Goal: Information Seeking & Learning: Check status

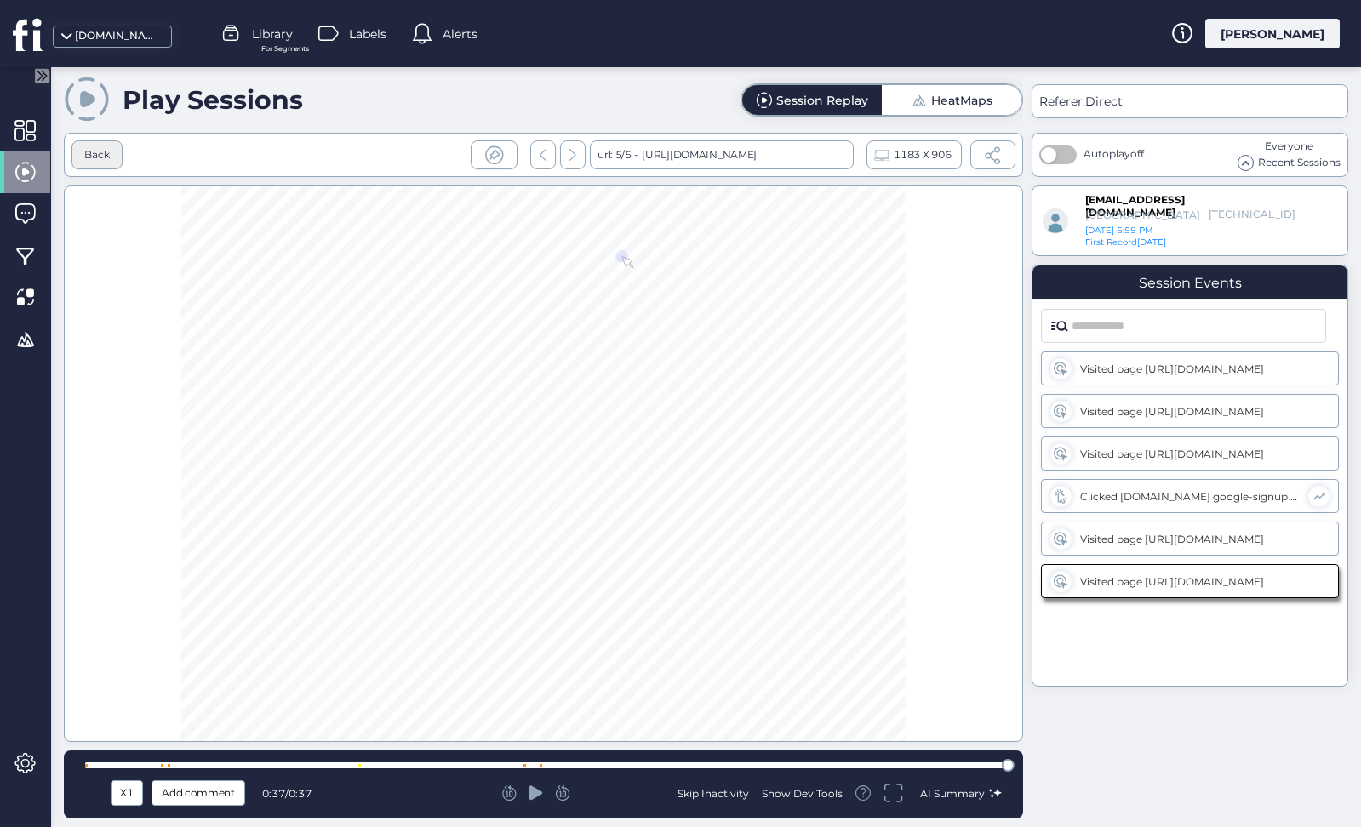
click at [103, 160] on div "Back" at bounding box center [97, 155] width 26 height 16
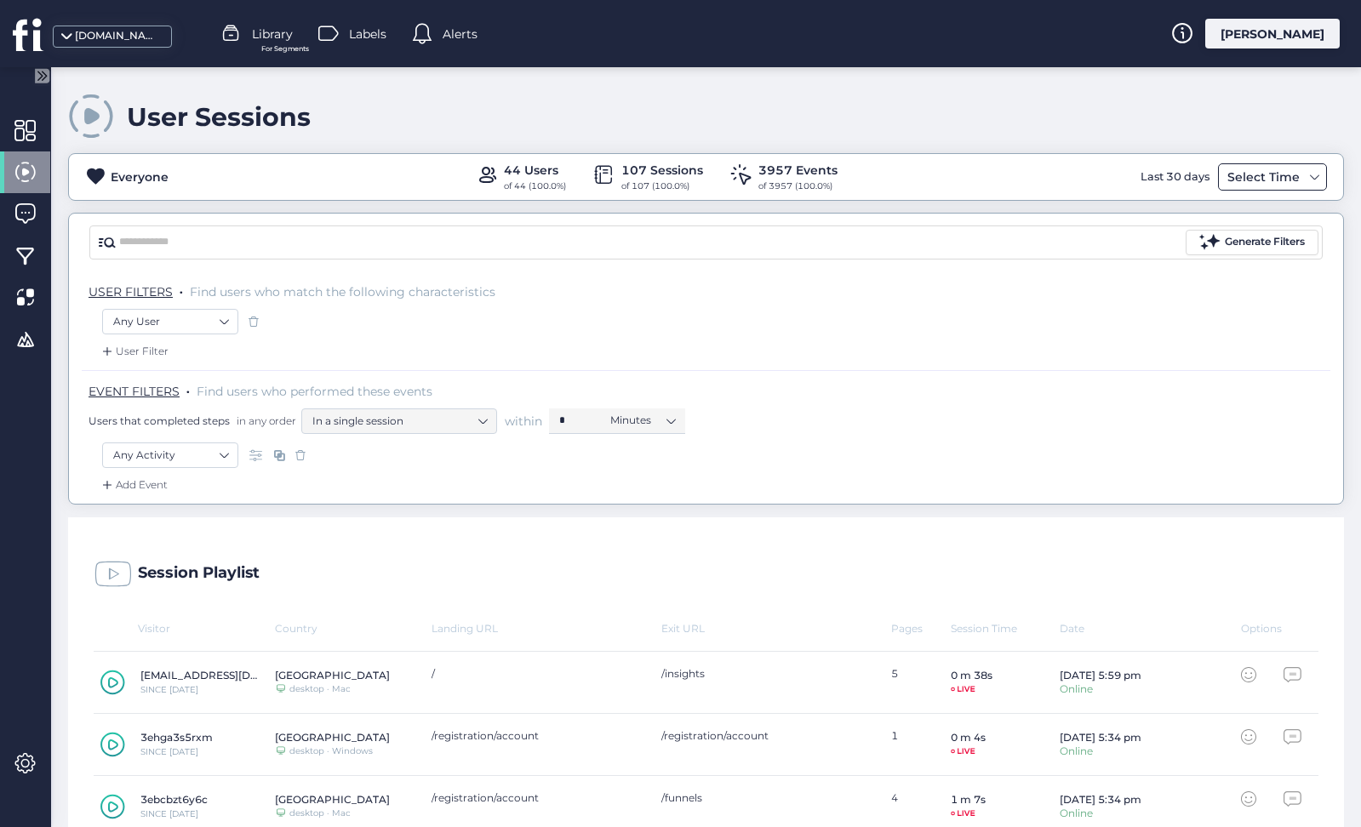
click at [1243, 174] on div "Select Time" at bounding box center [1263, 177] width 81 height 20
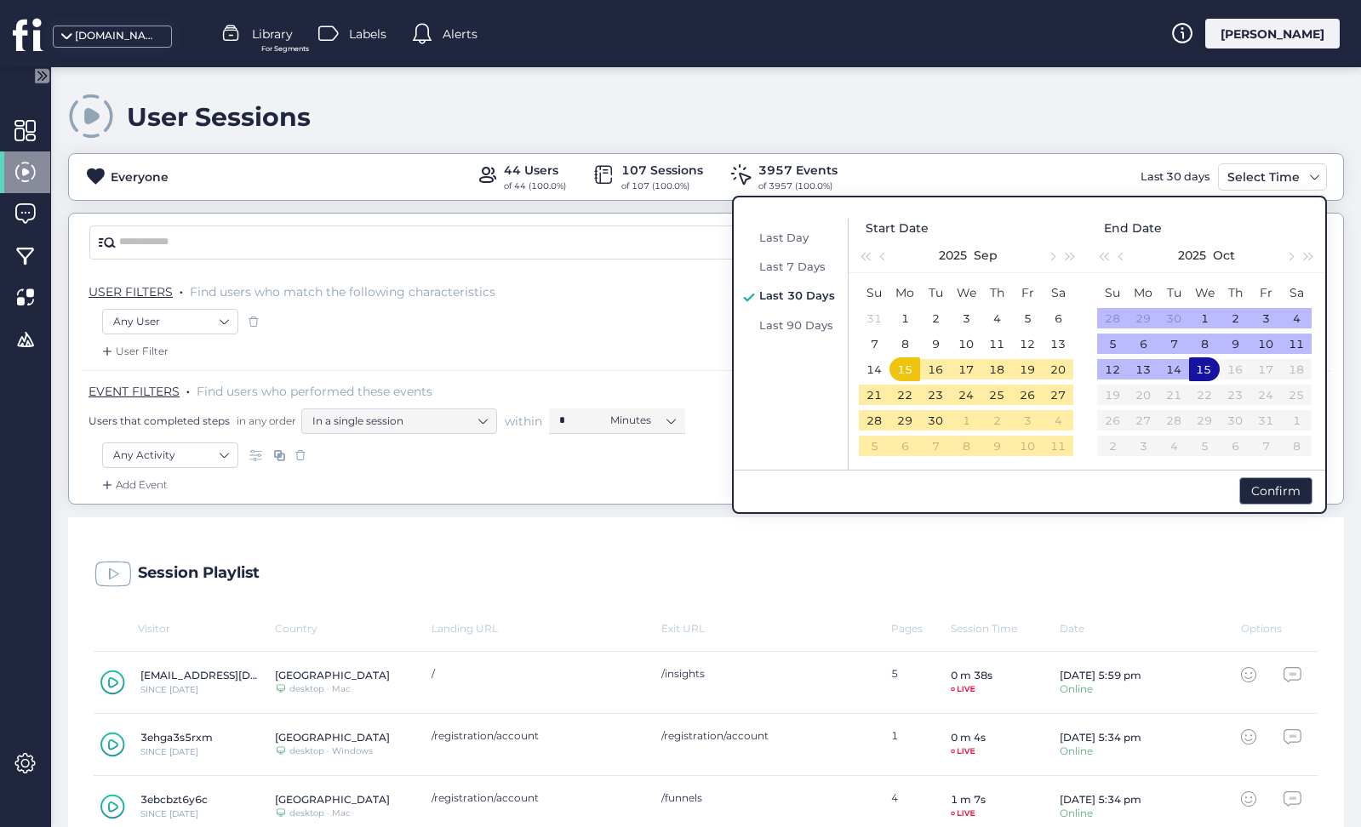
click at [787, 249] on div "Last Day Last 7 Days Last 30 Days Last 90 Days" at bounding box center [793, 344] width 111 height 251
click at [789, 237] on span "Last Day" at bounding box center [783, 238] width 49 height 14
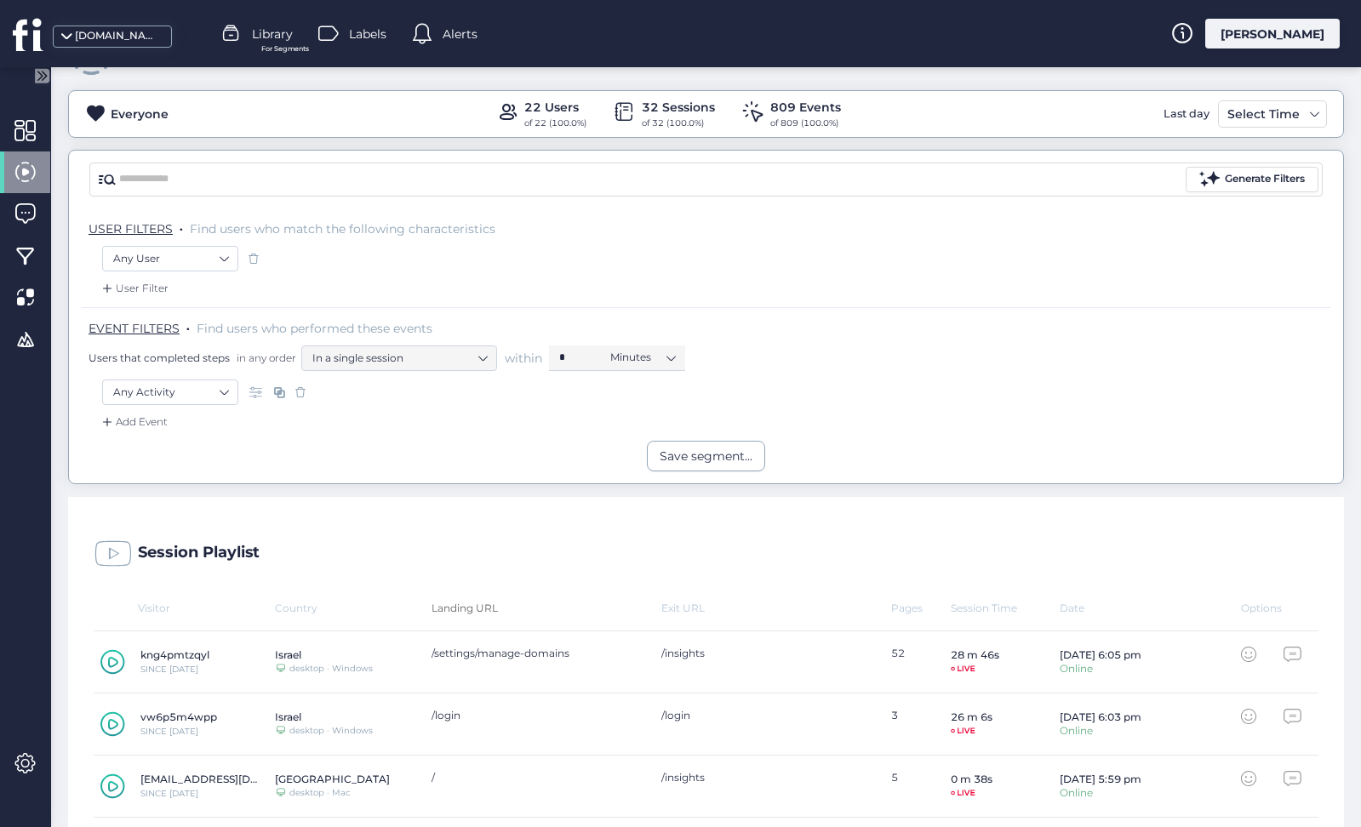
scroll to position [47, 0]
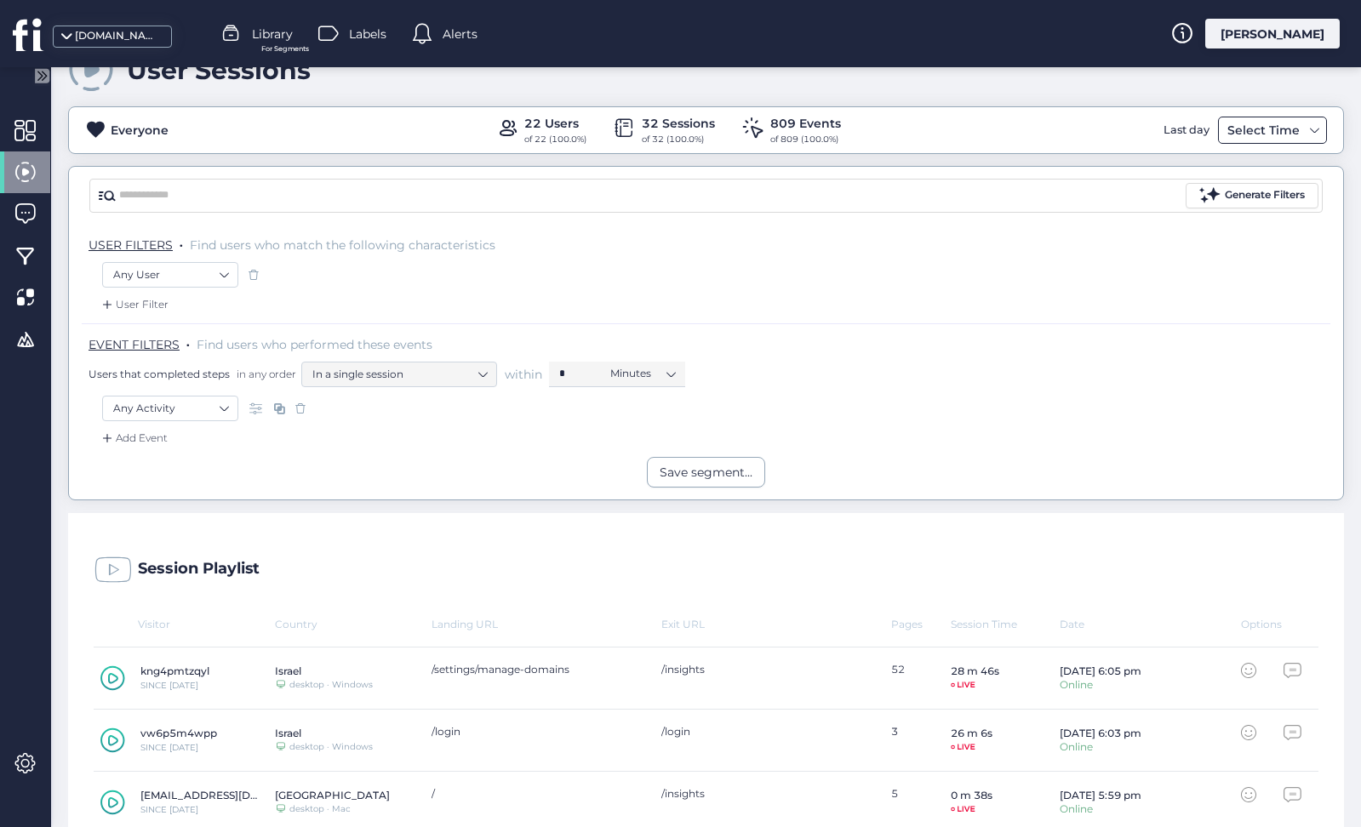
click at [1243, 139] on div "Select Time" at bounding box center [1263, 130] width 81 height 20
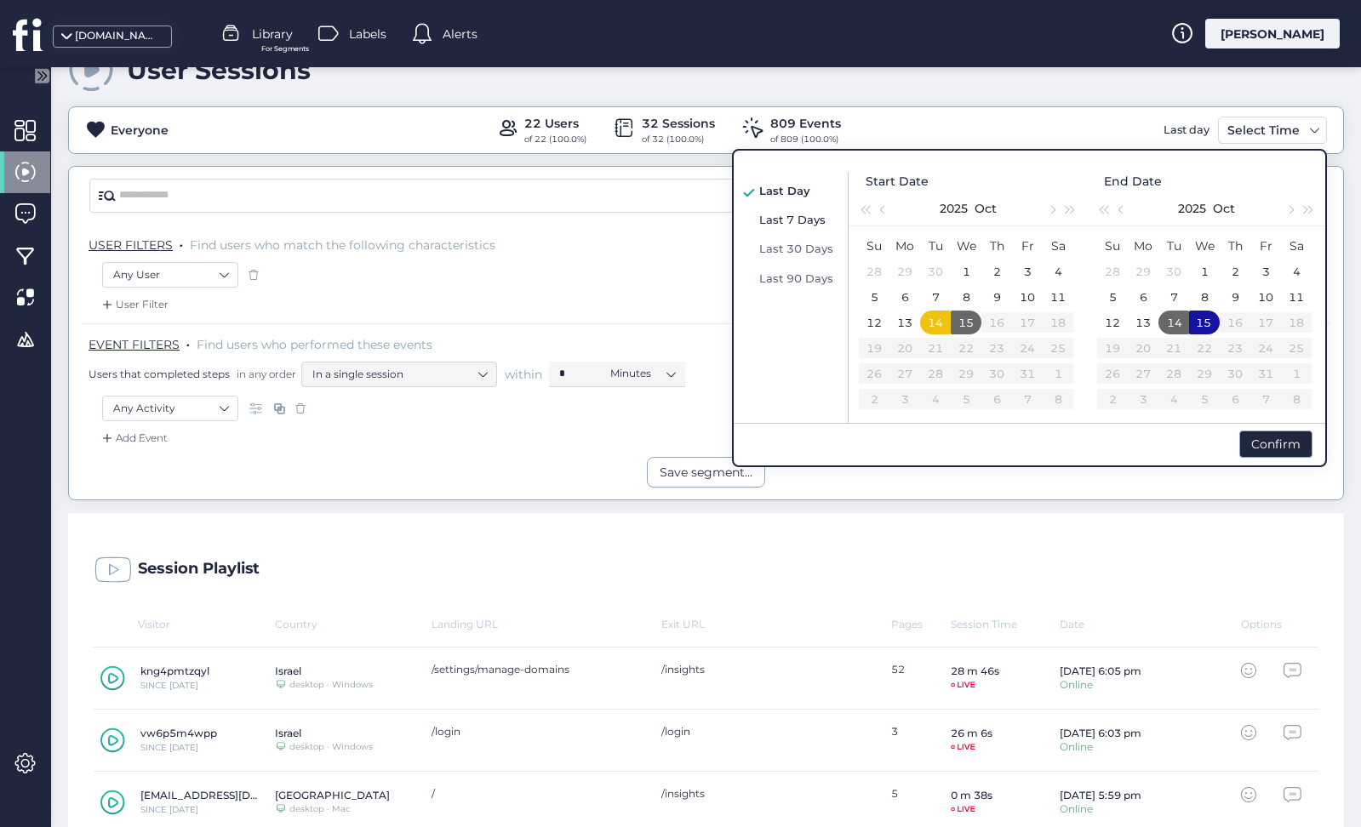
click at [818, 226] on div "Last 7 Days" at bounding box center [797, 219] width 84 height 20
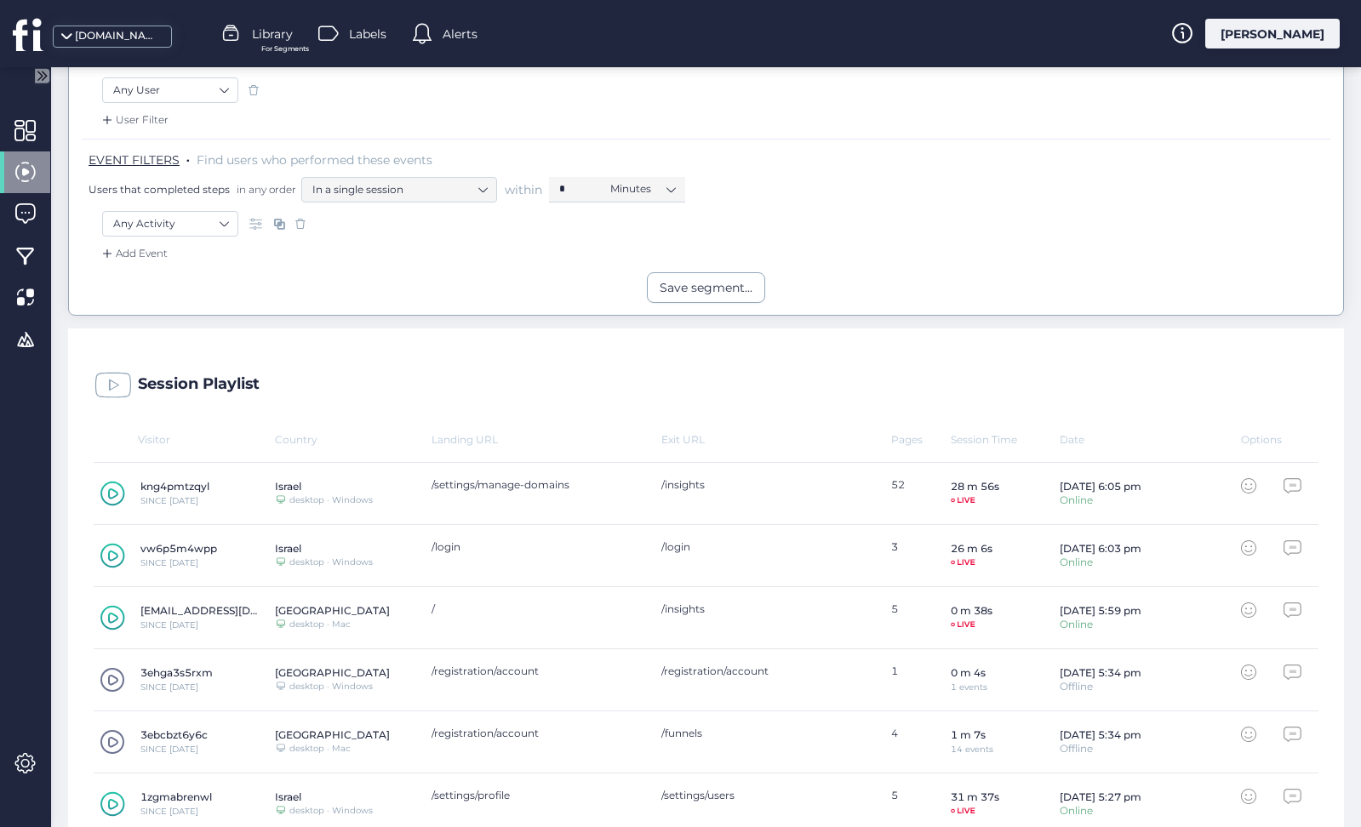
scroll to position [232, 0]
click at [31, 123] on span at bounding box center [24, 130] width 21 height 21
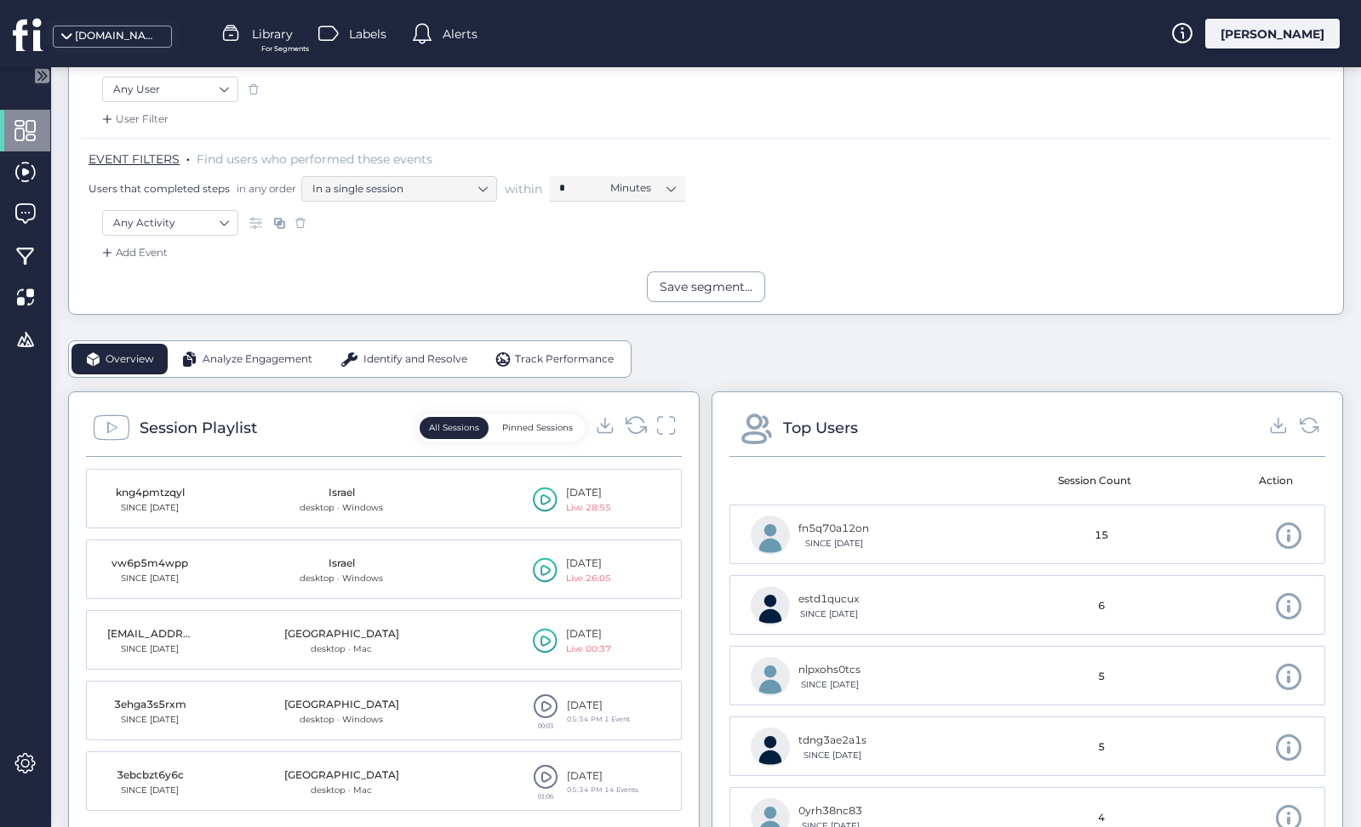
click at [634, 431] on icon at bounding box center [636, 425] width 23 height 23
drag, startPoint x: 109, startPoint y: 489, endPoint x: 171, endPoint y: 493, distance: 62.3
click at [171, 493] on div "SINCE [DATE]" at bounding box center [149, 480] width 94 height 41
click at [679, 432] on div "Session Playlist All Sessions Pinned Sessions" at bounding box center [384, 433] width 596 height 48
click at [668, 426] on icon at bounding box center [666, 425] width 22 height 23
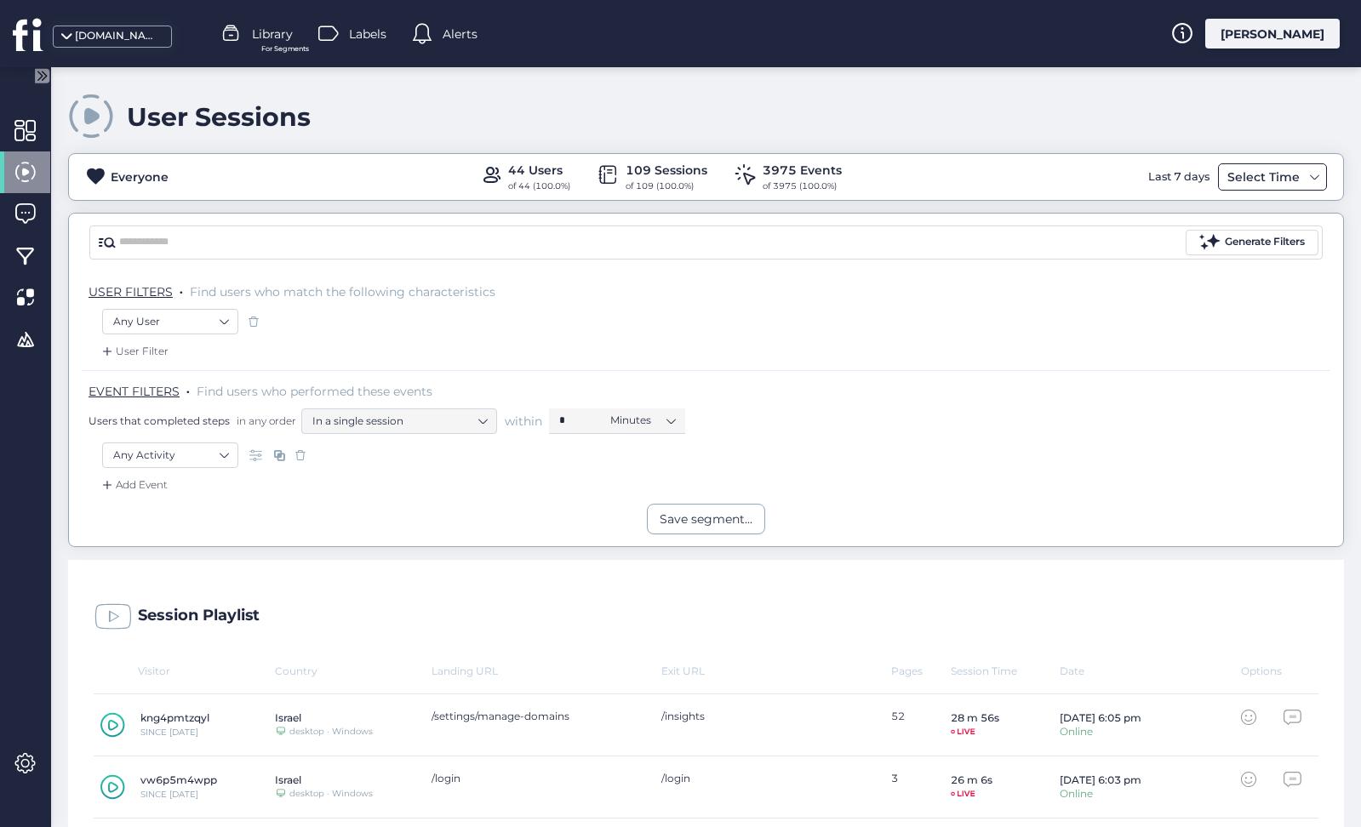
click at [1236, 187] on div "Select Time" at bounding box center [1272, 176] width 109 height 27
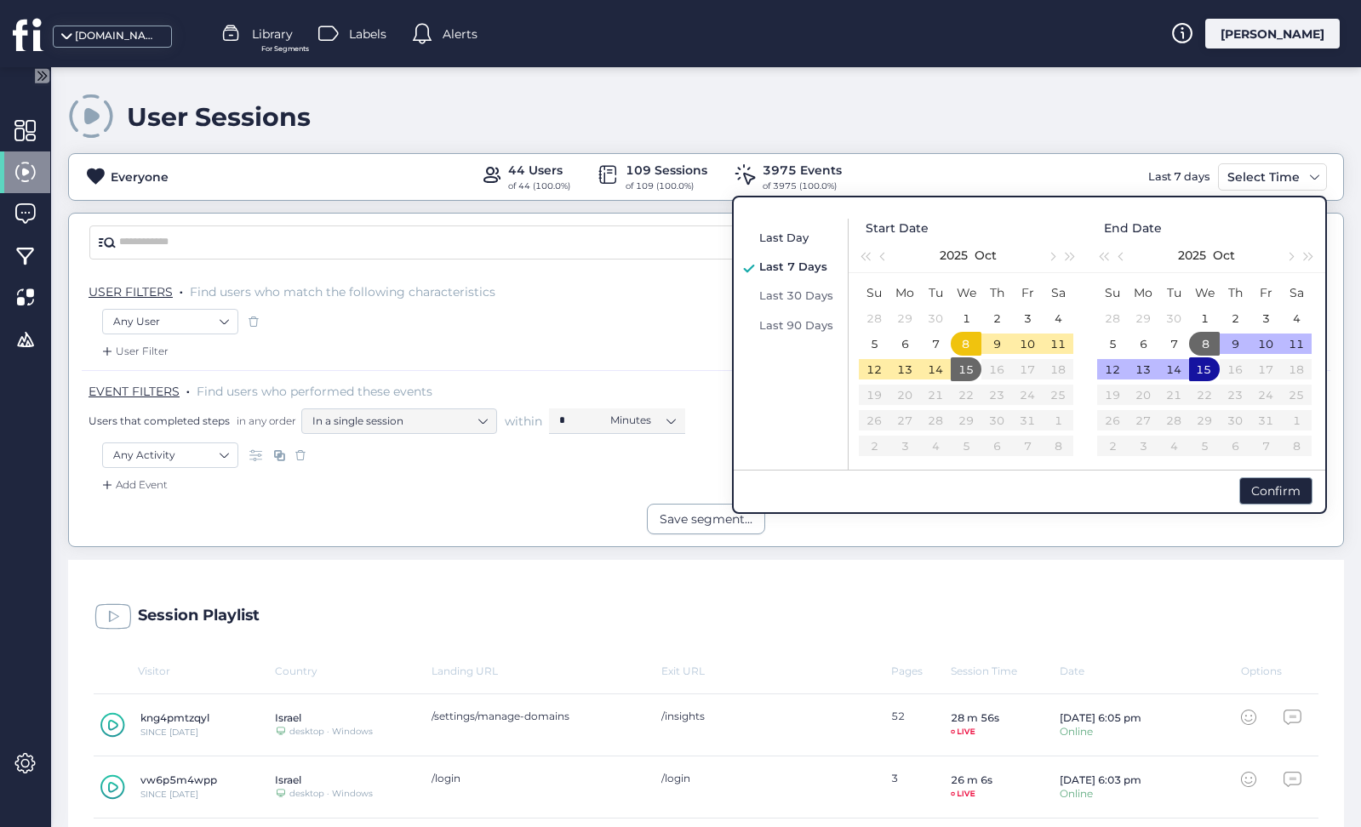
click at [787, 236] on span "Last Day" at bounding box center [783, 238] width 49 height 14
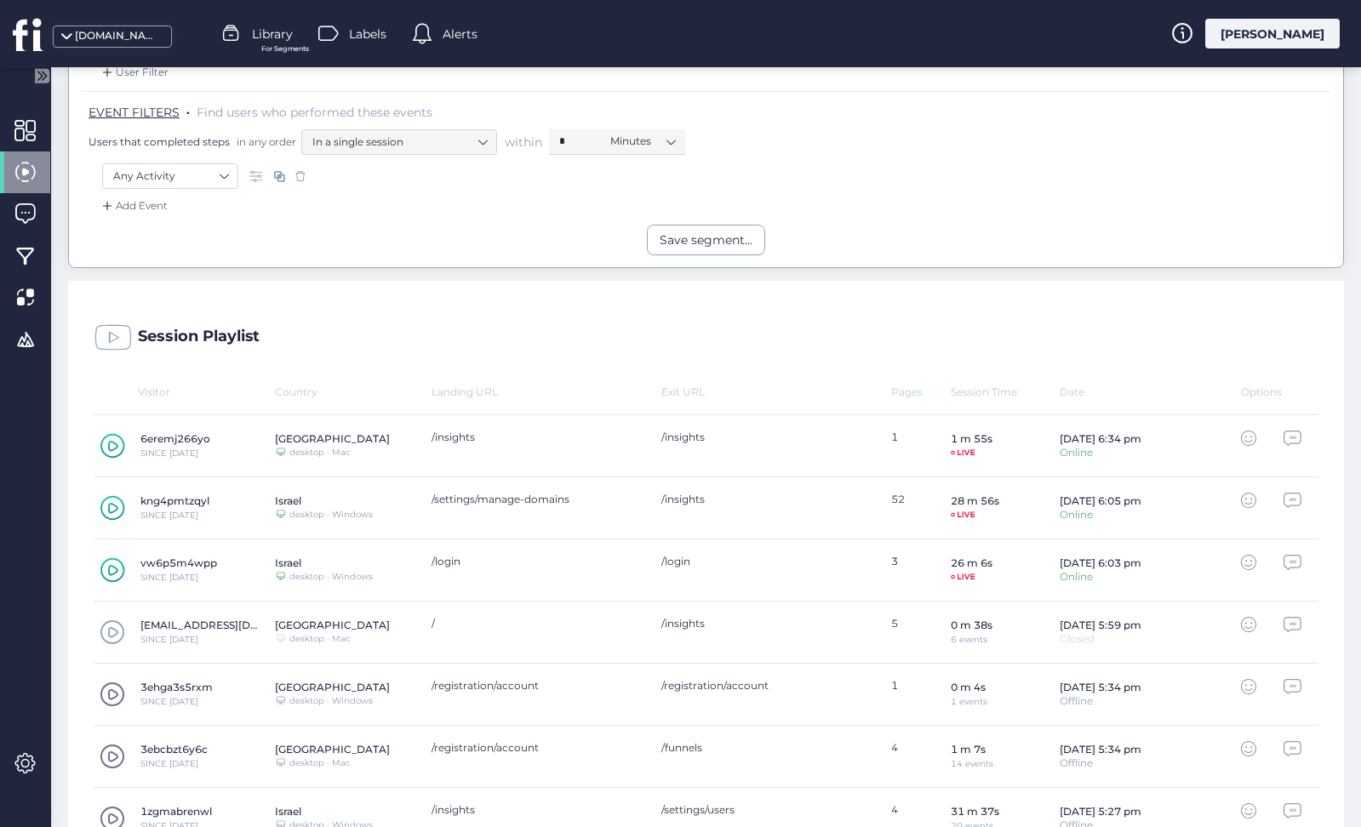
scroll to position [280, 0]
click at [34, 129] on span at bounding box center [24, 130] width 21 height 21
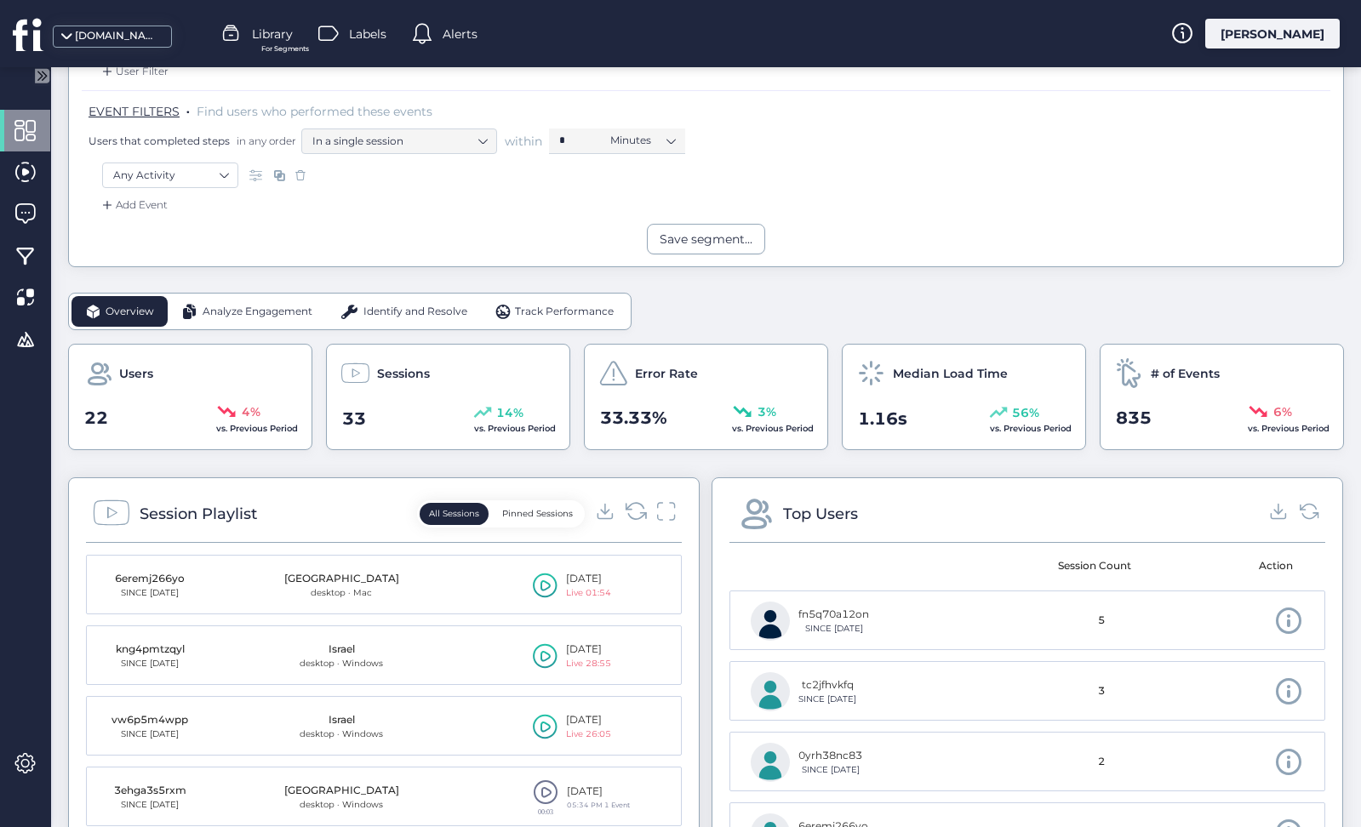
click at [643, 508] on icon at bounding box center [636, 511] width 23 height 23
click at [636, 500] on div "All Sessions Pinned Sessions" at bounding box center [544, 513] width 263 height 27
click at [638, 507] on icon at bounding box center [636, 511] width 23 height 23
click at [550, 583] on icon at bounding box center [545, 585] width 10 height 11
